Goal: Communication & Community: Share content

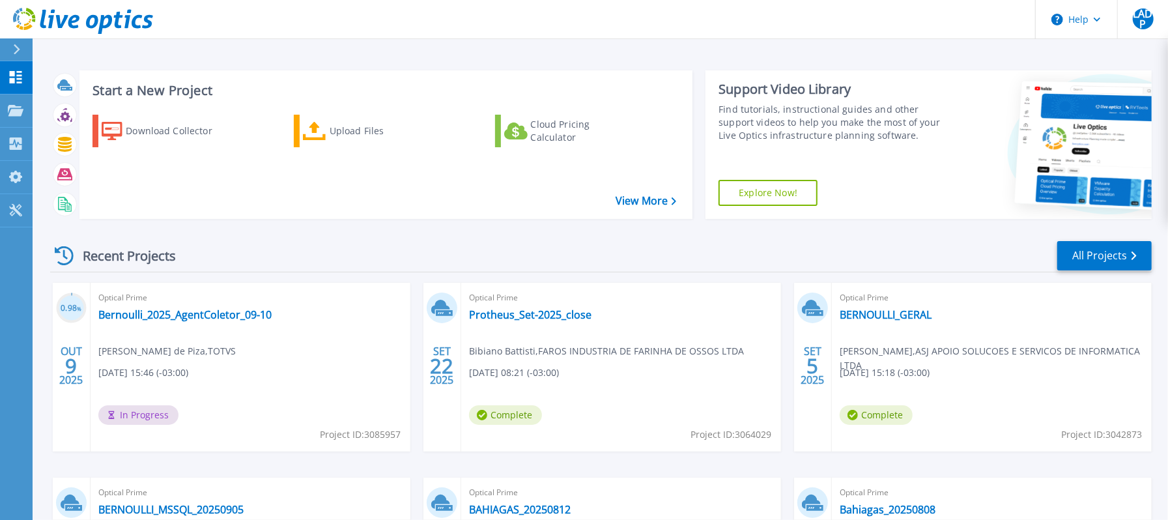
click at [386, 250] on div "Recent Projects All Projects" at bounding box center [600, 256] width 1101 height 33
click at [571, 238] on div "Recent Projects All Projects 0.98 % OUT 9 2025 Optical Prime Bernoulli_2025_Age…" at bounding box center [600, 455] width 1101 height 453
click at [233, 311] on link "Bernoulli_2025_AgentColetor_09-10" at bounding box center [184, 314] width 173 height 13
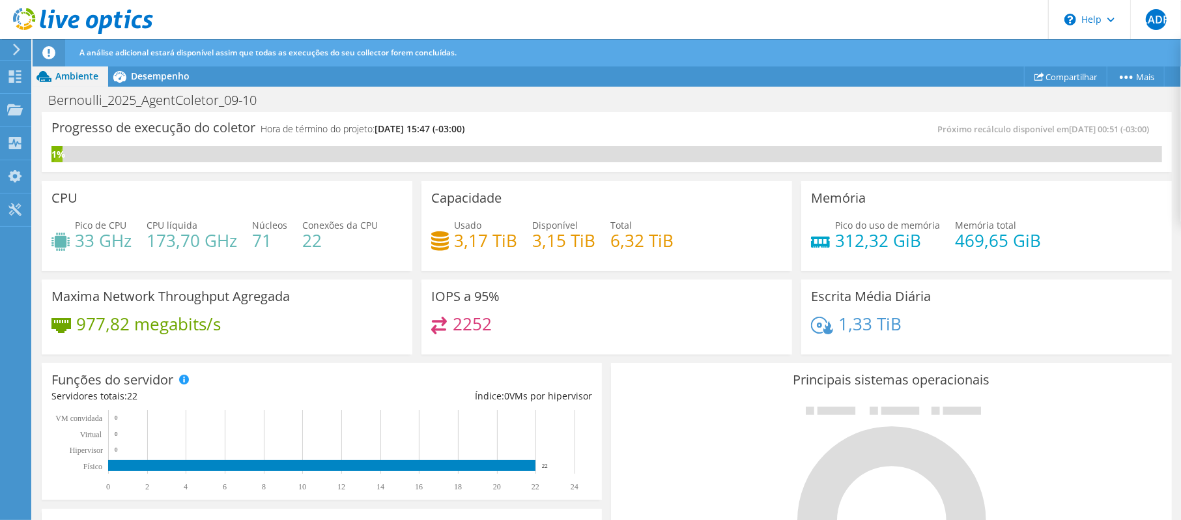
click at [66, 14] on icon at bounding box center [83, 21] width 140 height 27
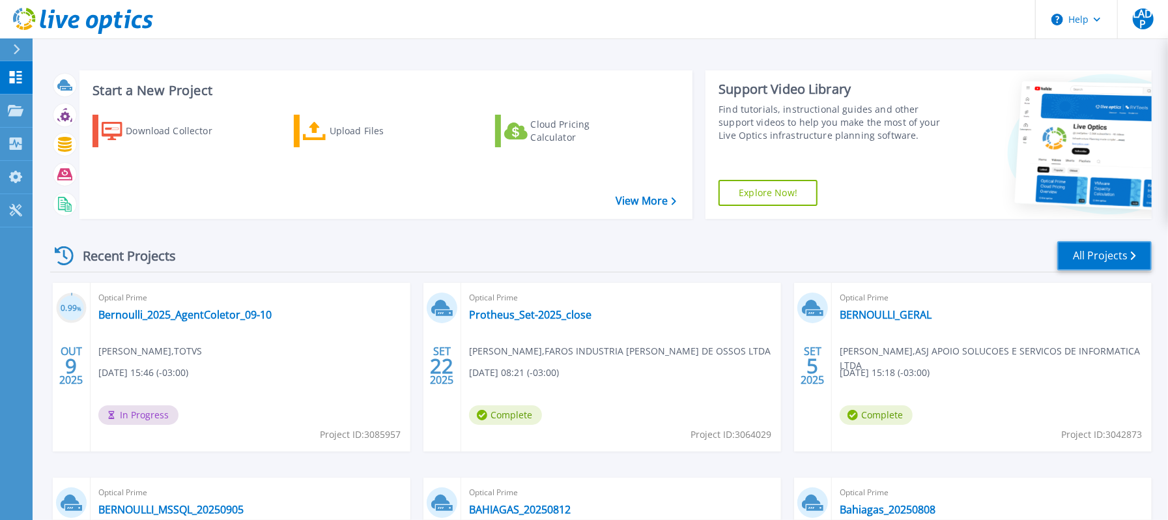
click at [1108, 249] on link "All Projects" at bounding box center [1104, 255] width 94 height 29
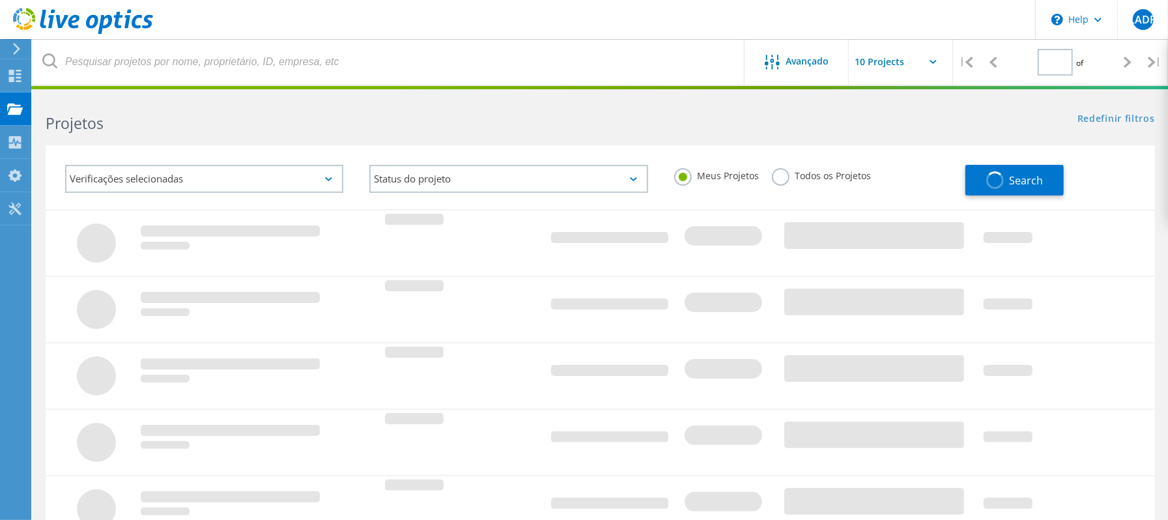
type input "1"
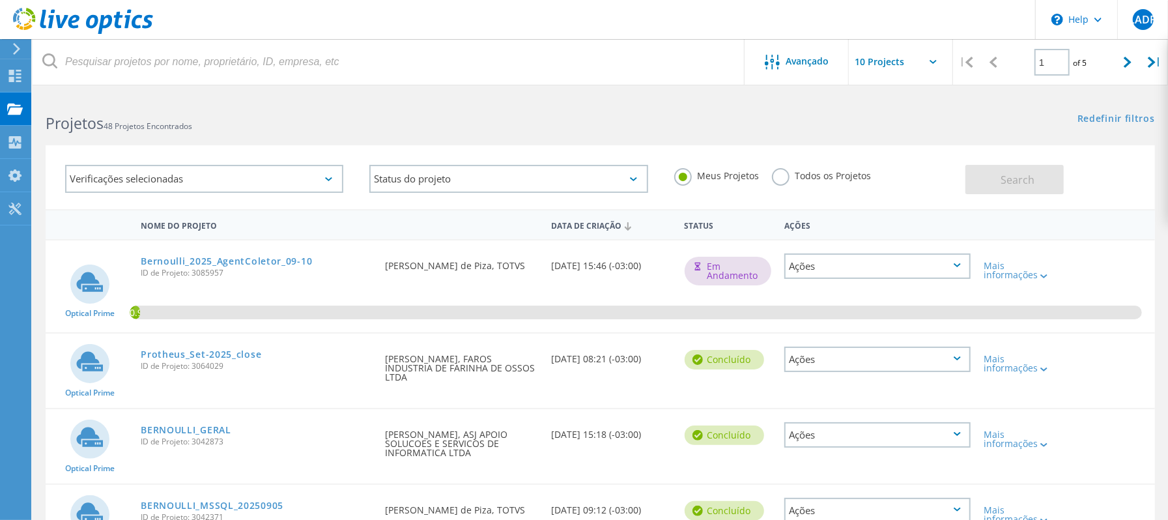
click at [946, 264] on div "Ações" at bounding box center [877, 265] width 187 height 25
click at [868, 289] on div "Compartilhar" at bounding box center [877, 286] width 184 height 20
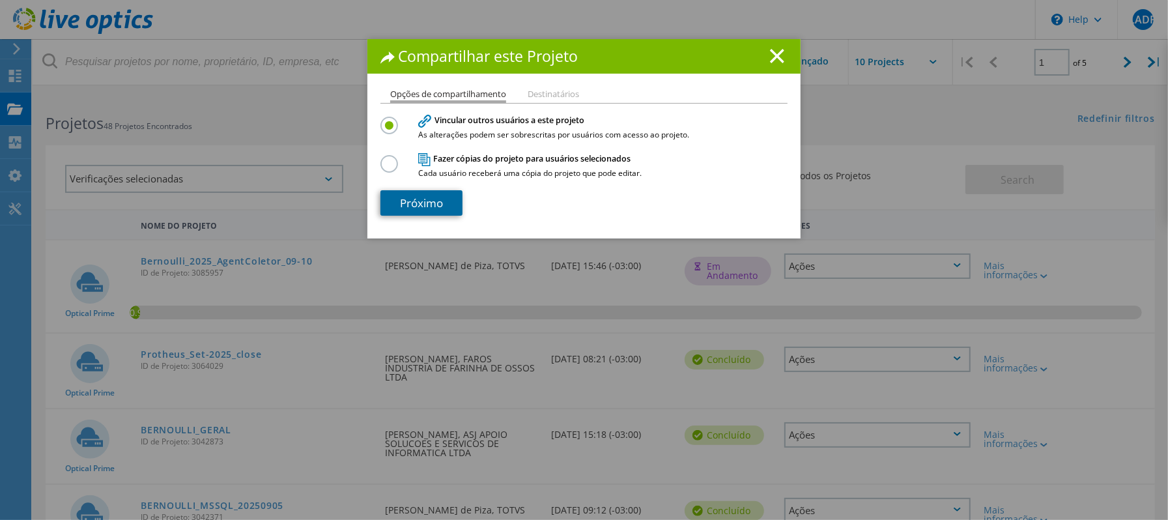
click at [413, 199] on link "Próximo" at bounding box center [421, 202] width 82 height 25
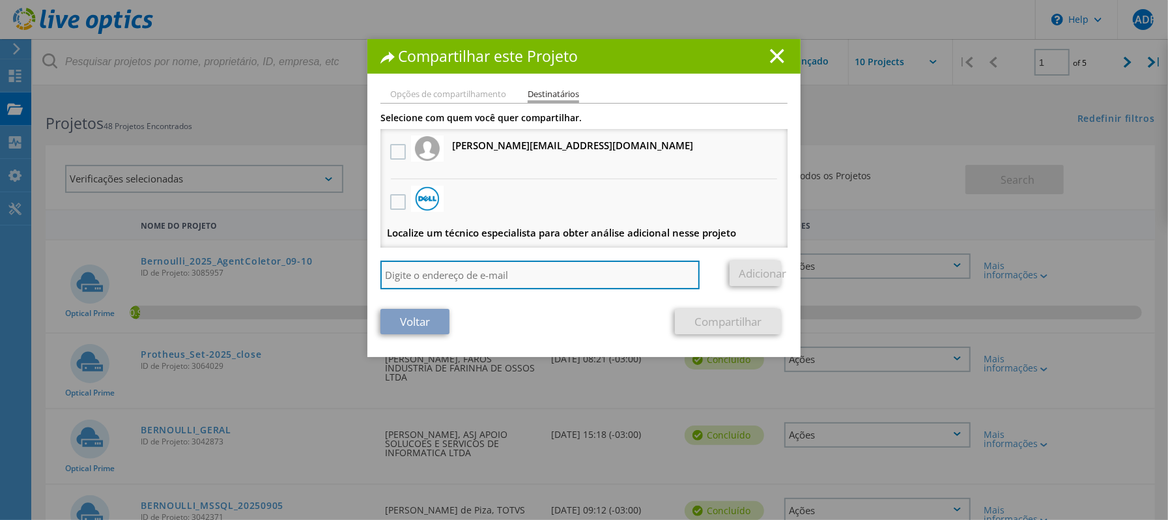
click at [472, 269] on input "search" at bounding box center [539, 275] width 319 height 29
paste input "[EMAIL_ADDRESS][DOMAIN_NAME]"
type input "[EMAIL_ADDRESS][DOMAIN_NAME]"
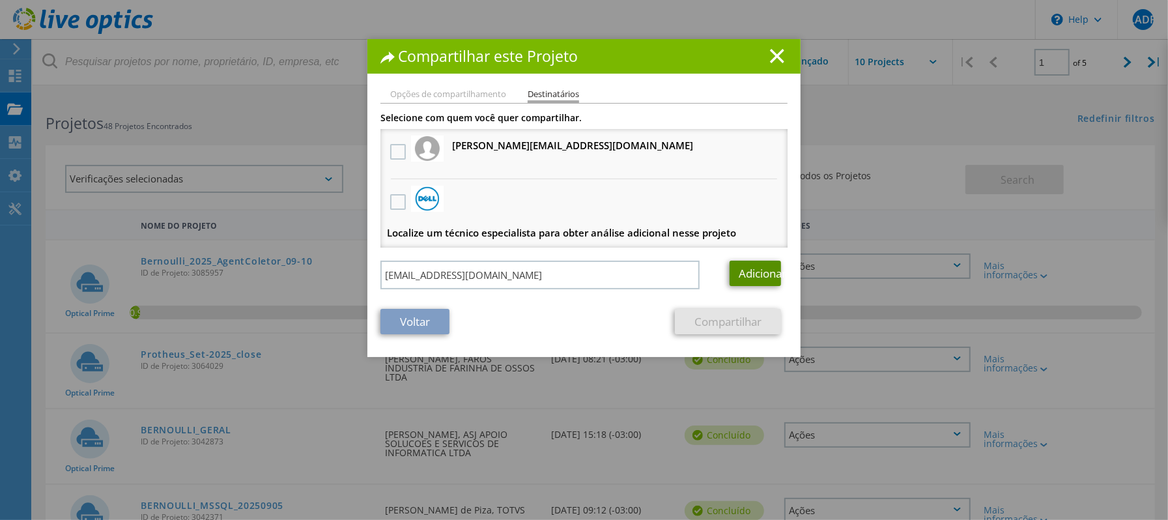
click at [742, 276] on link "Adicionar" at bounding box center [754, 273] width 51 height 25
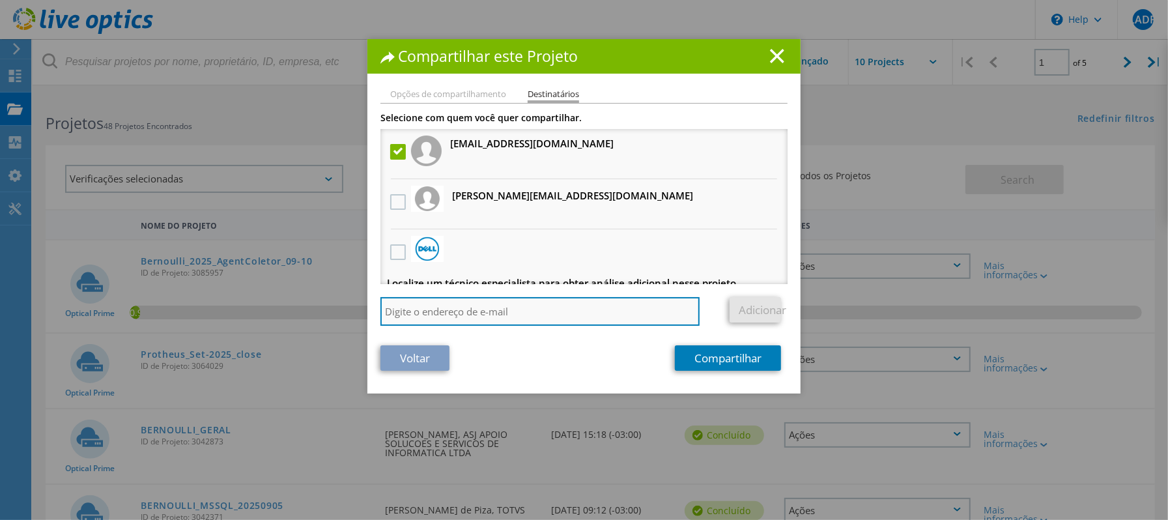
click at [546, 320] on input "search" at bounding box center [539, 311] width 319 height 29
paste input "[PERSON_NAME][EMAIL_ADDRESS][DOMAIN_NAME]"
type input "[PERSON_NAME][EMAIL_ADDRESS][DOMAIN_NAME]"
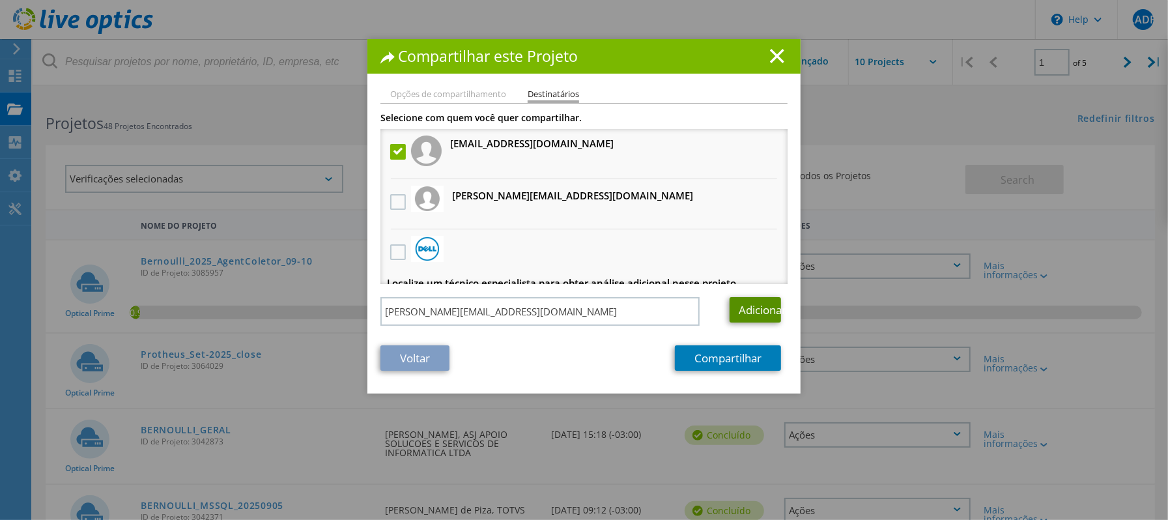
click at [741, 307] on link "Adicionar" at bounding box center [754, 309] width 51 height 25
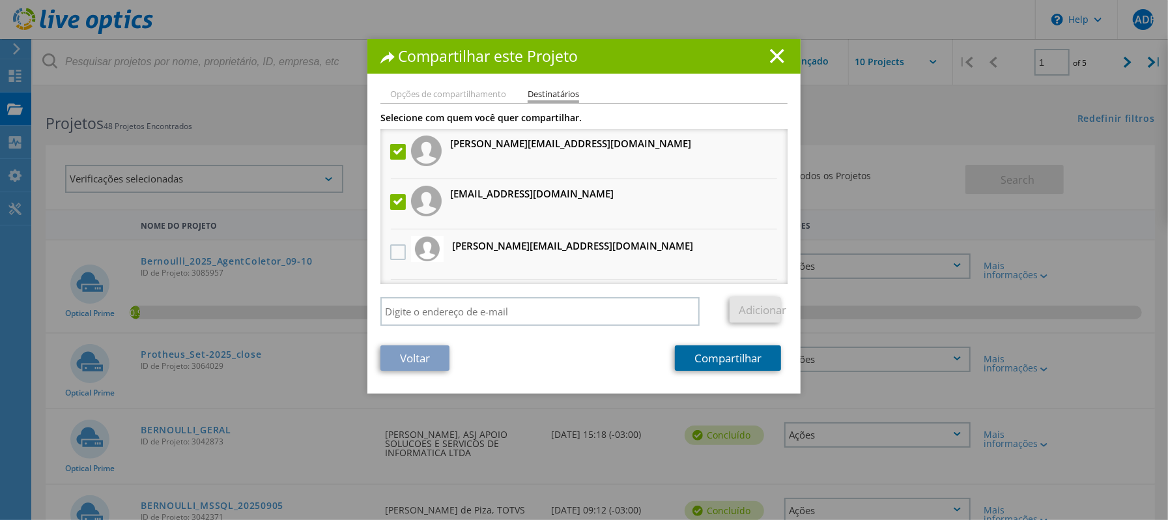
click at [731, 360] on link "Compartilhar" at bounding box center [728, 357] width 106 height 25
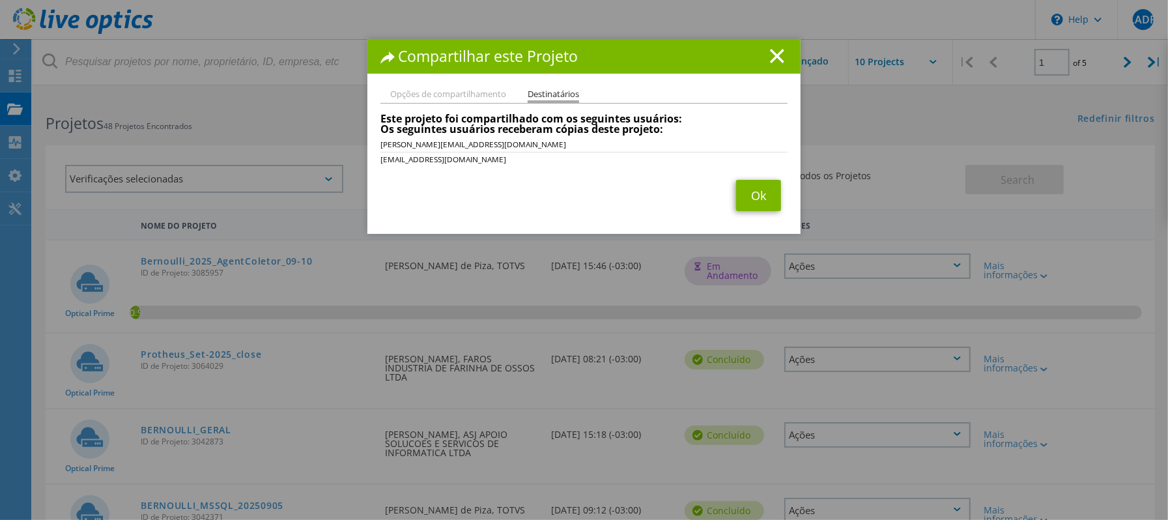
click at [543, 215] on div "Opções de compartilhamento Destinatários Vincular outros usuários a este projet…" at bounding box center [583, 162] width 433 height 144
click at [748, 193] on link "Ok" at bounding box center [758, 195] width 45 height 31
